Goal: Communication & Community: Ask a question

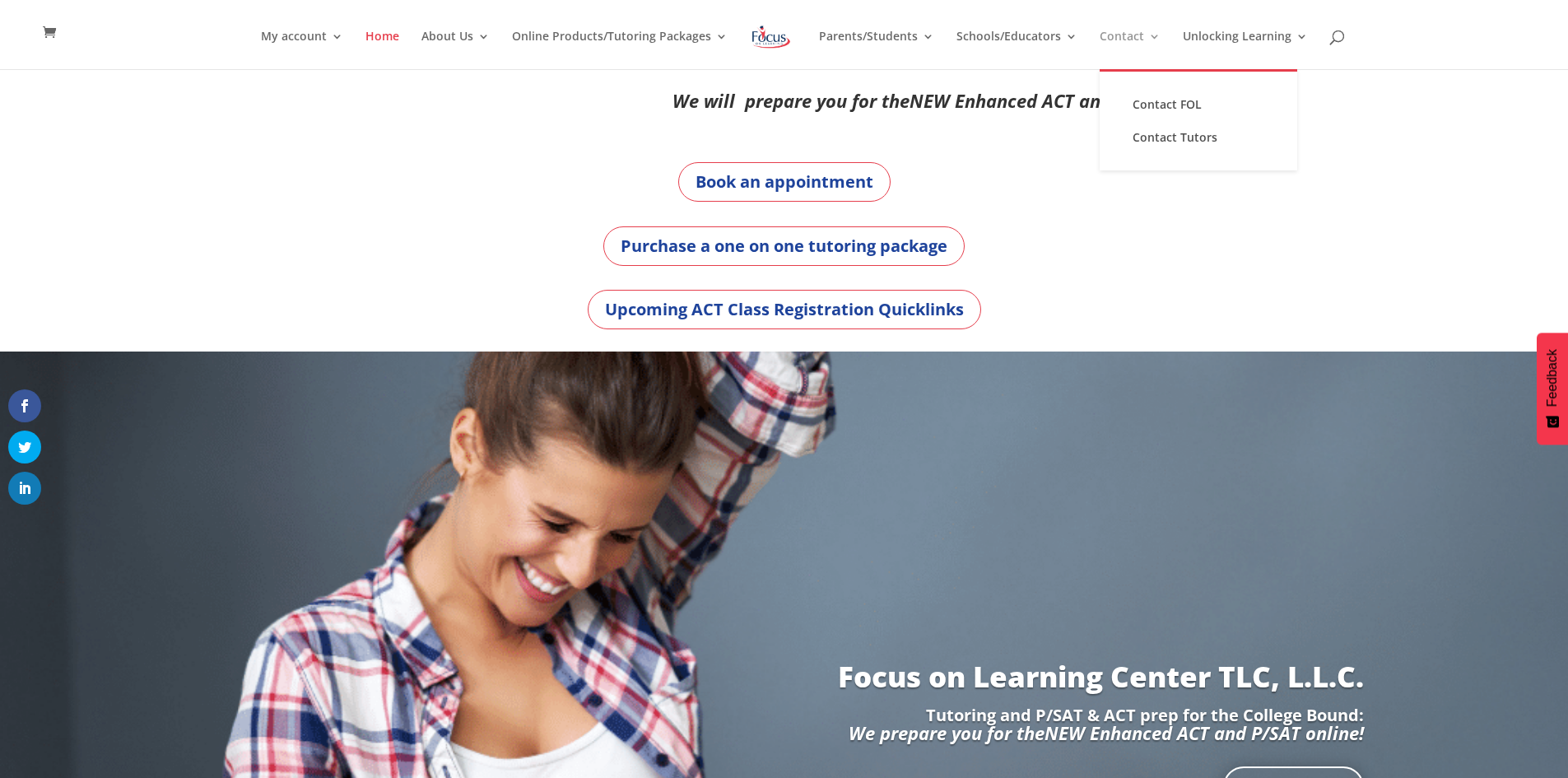
click at [1119, 37] on link "Contact" at bounding box center [1129, 49] width 61 height 38
click at [1139, 107] on link "Contact FOL" at bounding box center [1198, 104] width 164 height 33
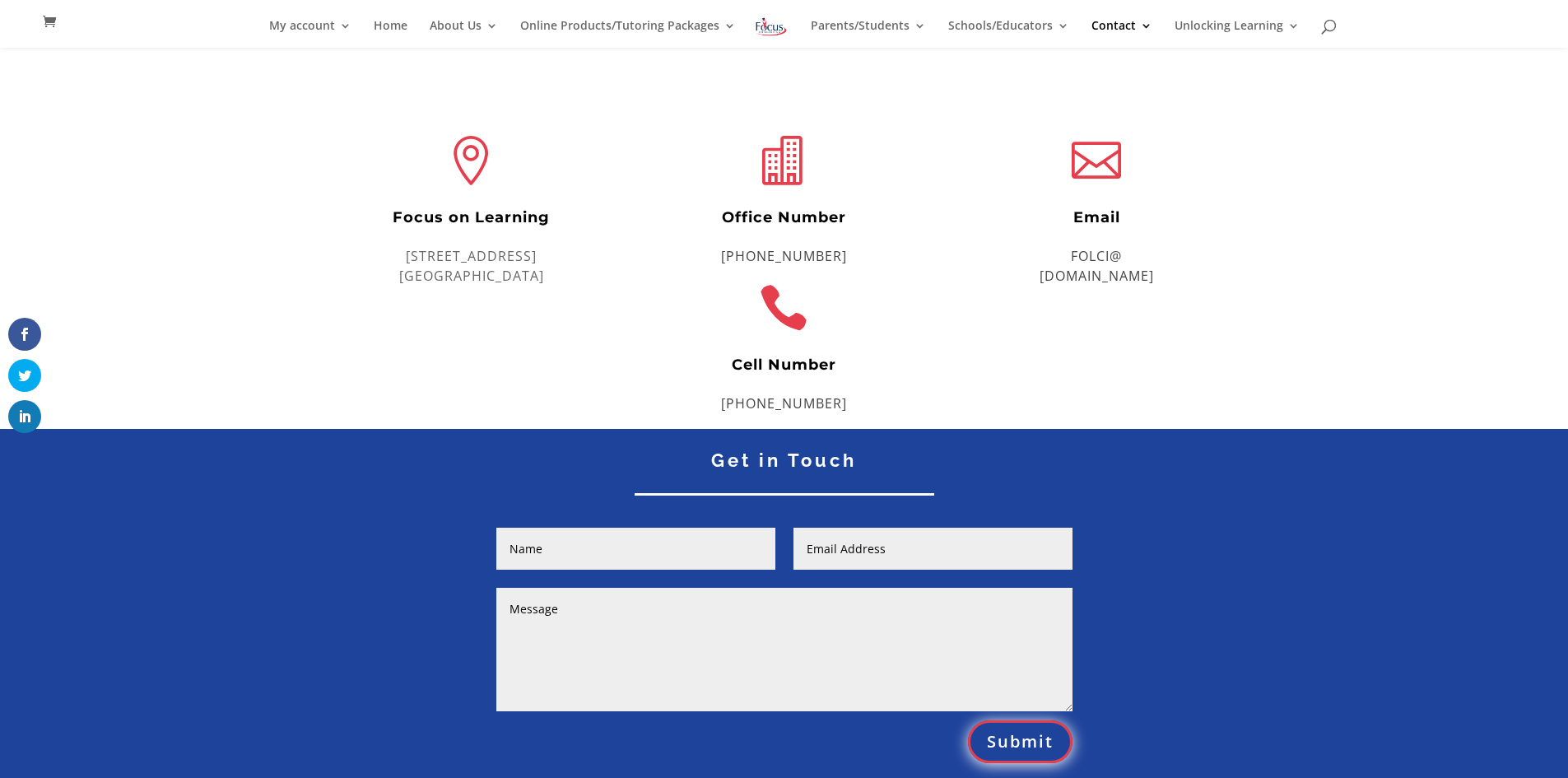
scroll to position [412, 0]
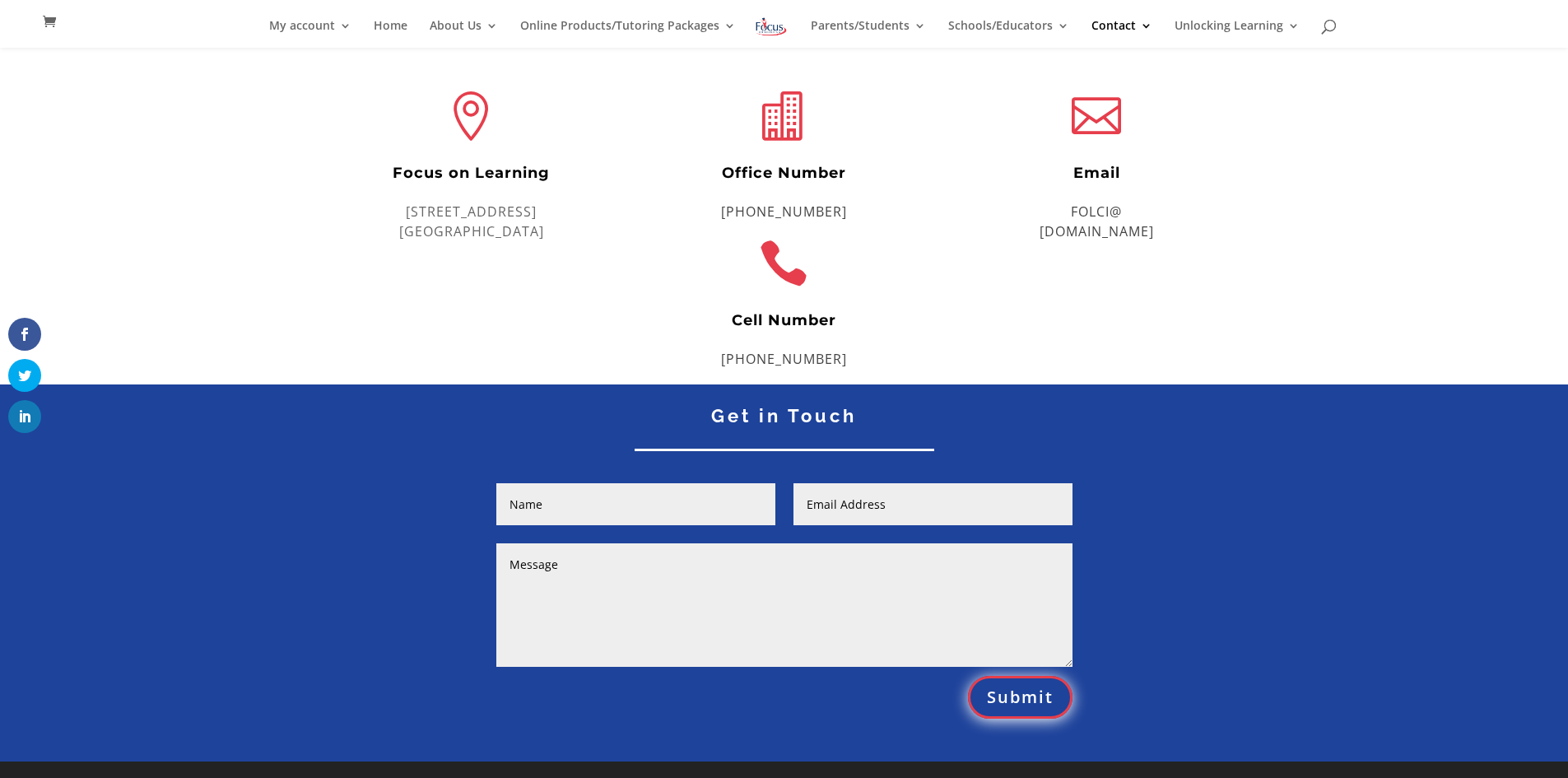
drag, startPoint x: 590, startPoint y: 496, endPoint x: 591, endPoint y: 505, distance: 9.1
click at [590, 497] on input "Name" at bounding box center [635, 504] width 279 height 42
type input "Evan Dunham"
type input "evan@getcrestify.com"
paste textarea "Hey, hope all is well. Are you able to handle more students? My team and I spec…"
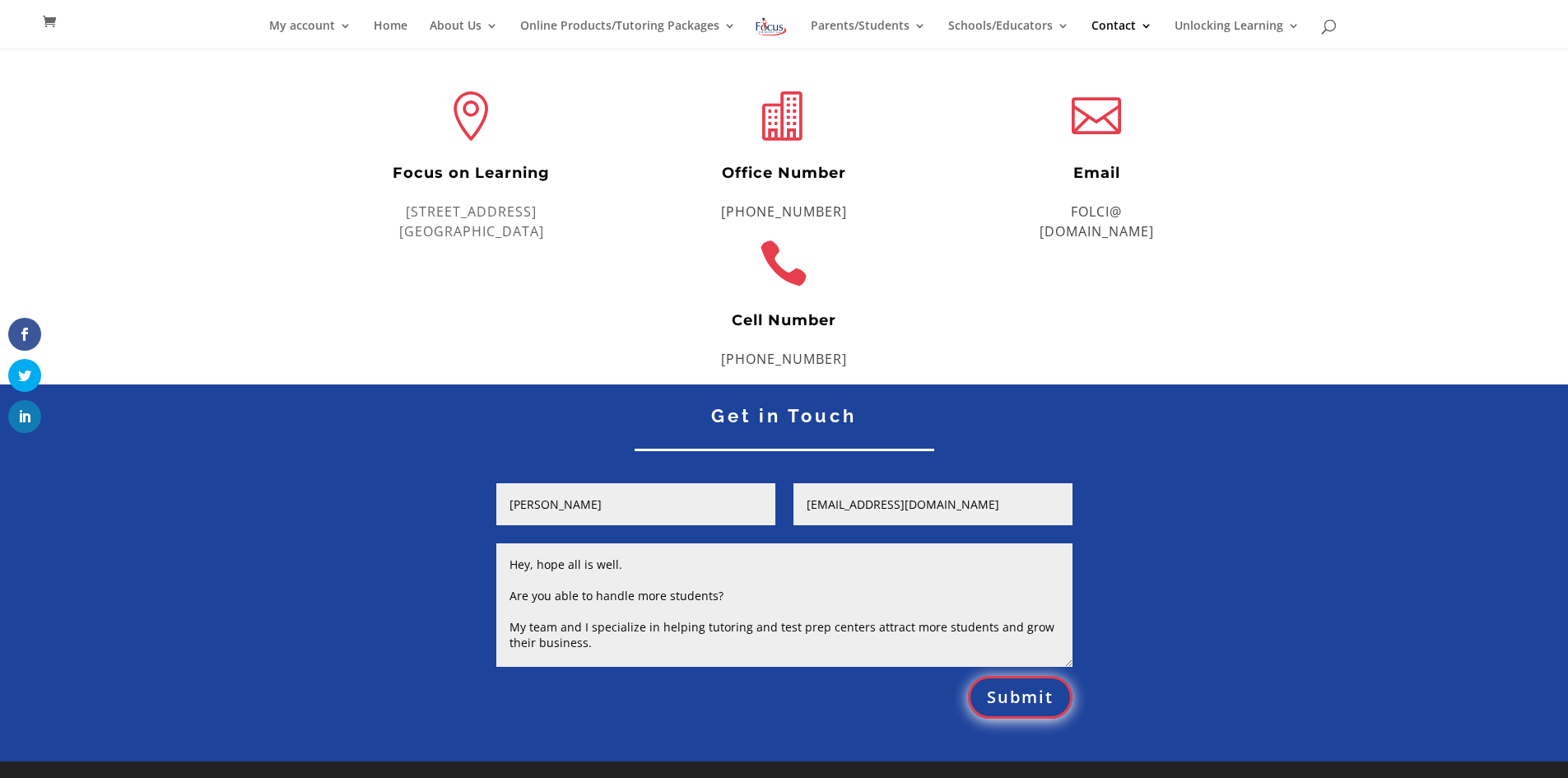
scroll to position [78, 0]
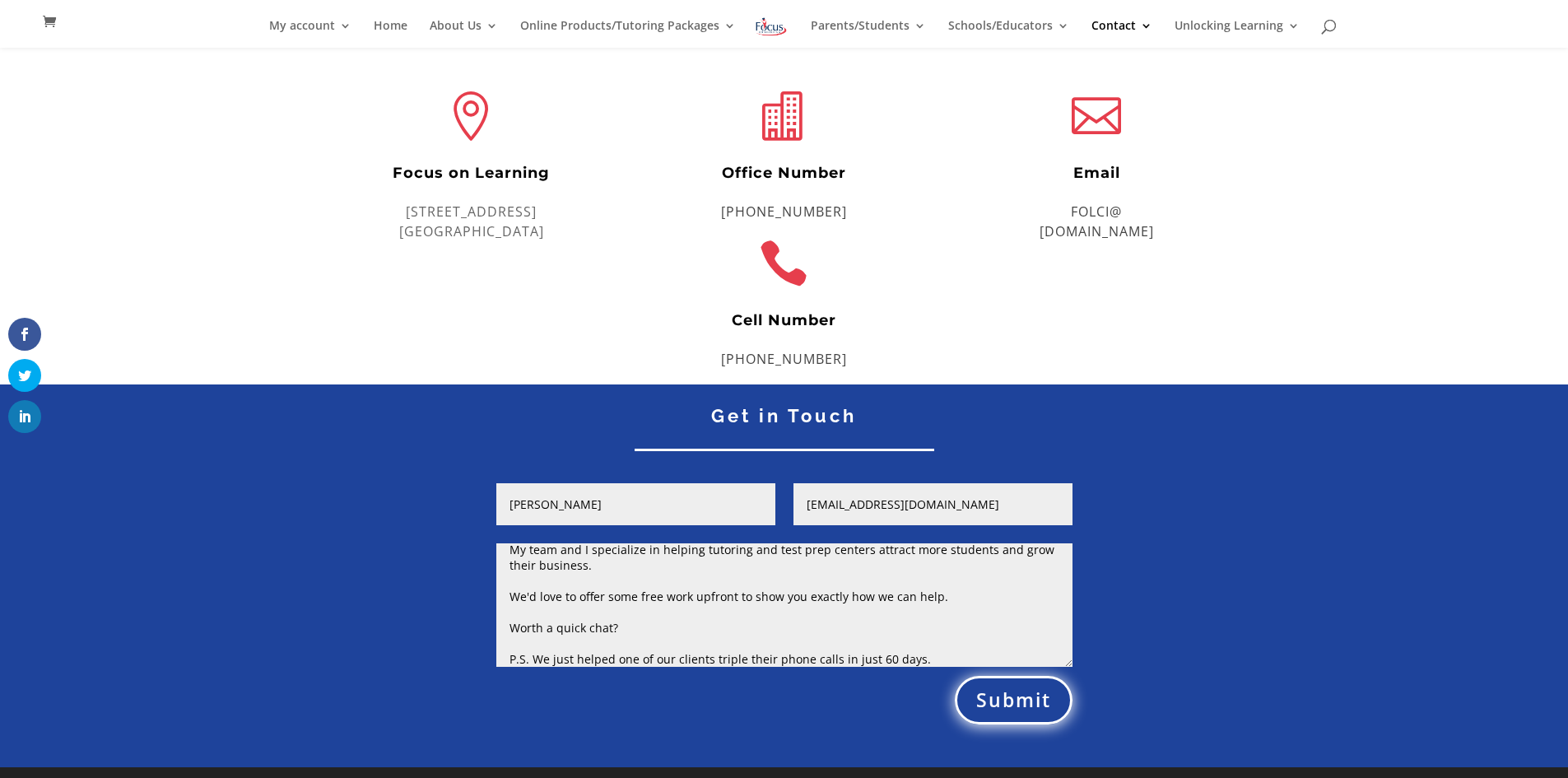
type textarea "Hey, hope all is well. Are you able to handle more students? My team and I spec…"
click at [995, 707] on button "Submit" at bounding box center [1013, 700] width 118 height 49
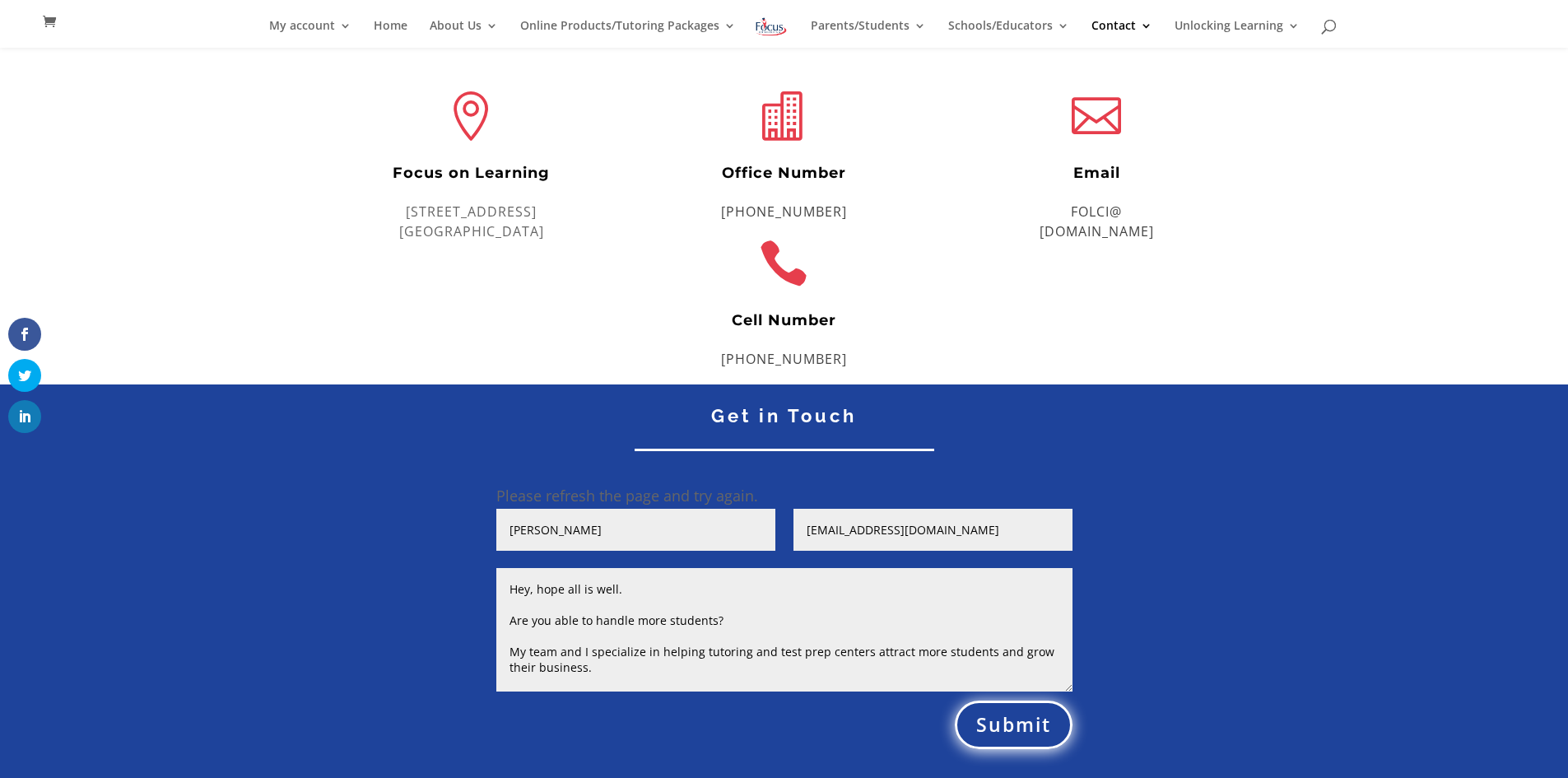
click at [1024, 725] on button "Submit" at bounding box center [1013, 724] width 118 height 49
